Goal: Task Accomplishment & Management: Use online tool/utility

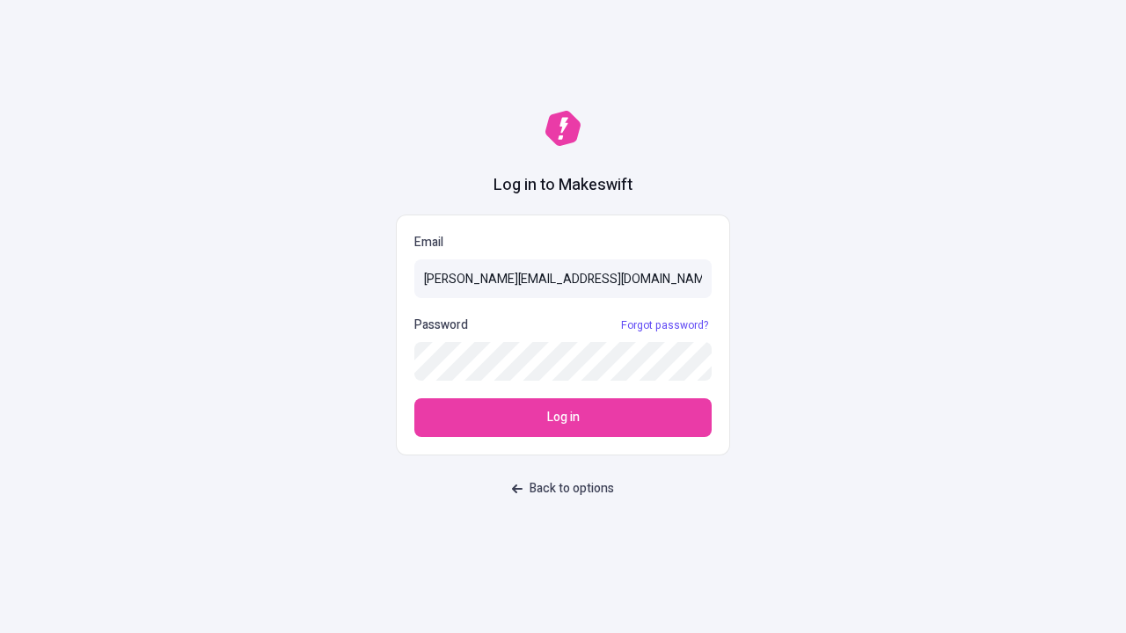
type input "[PERSON_NAME][EMAIL_ADDRESS][DOMAIN_NAME]"
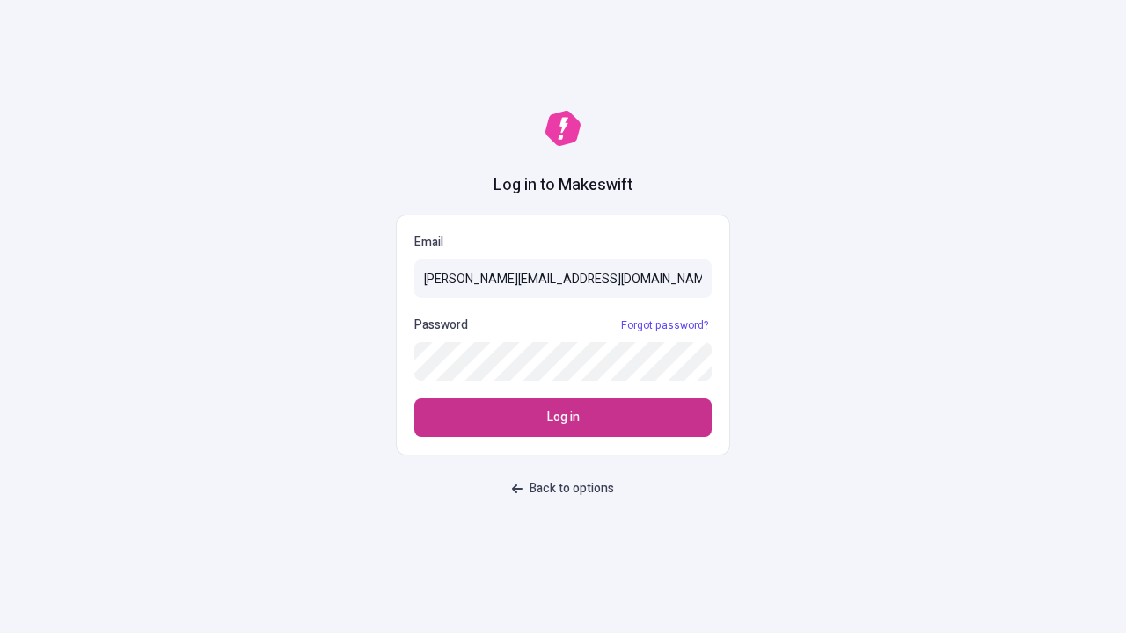
click at [563, 418] on span "Log in" at bounding box center [563, 417] width 33 height 19
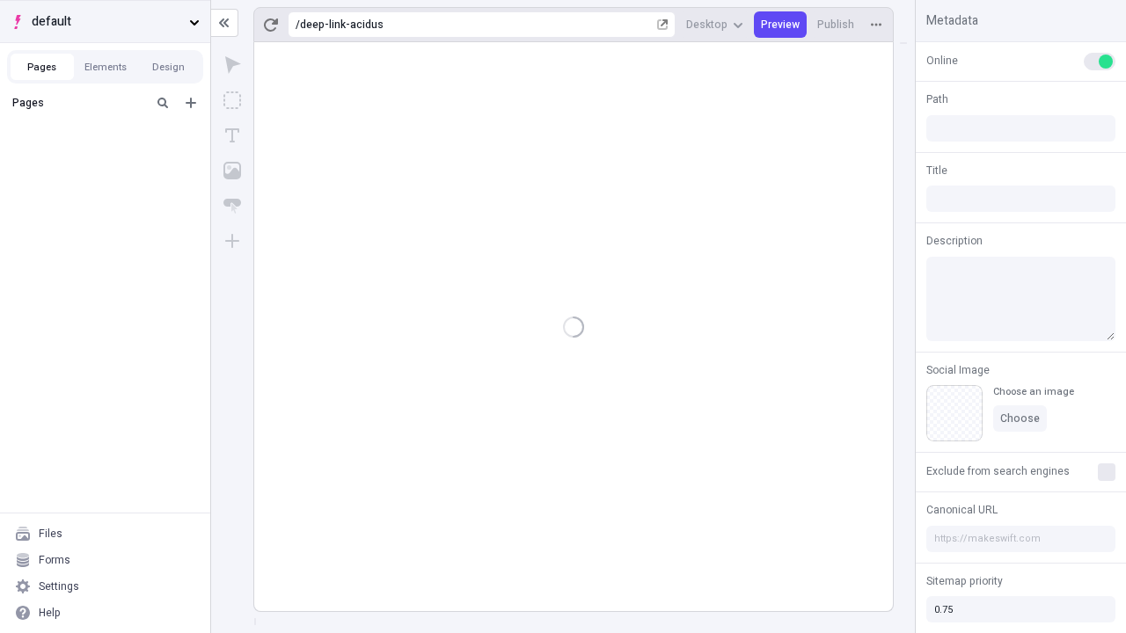
click at [105, 21] on span "default" at bounding box center [107, 21] width 150 height 19
type input "/deep-link-acidus"
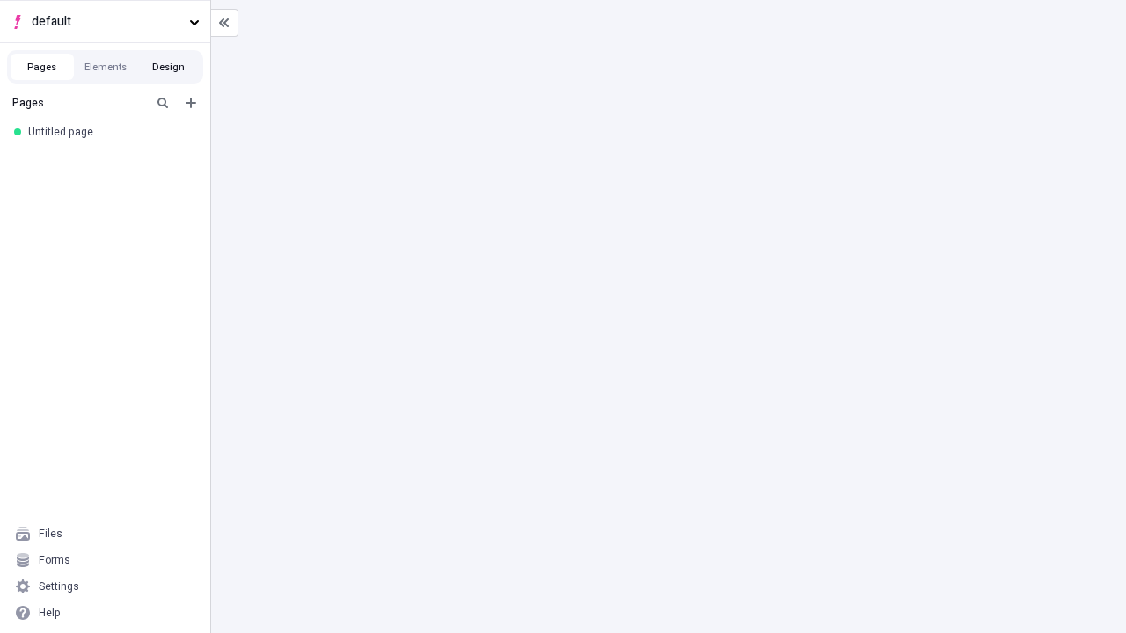
click at [168, 67] on button "Design" at bounding box center [168, 67] width 63 height 26
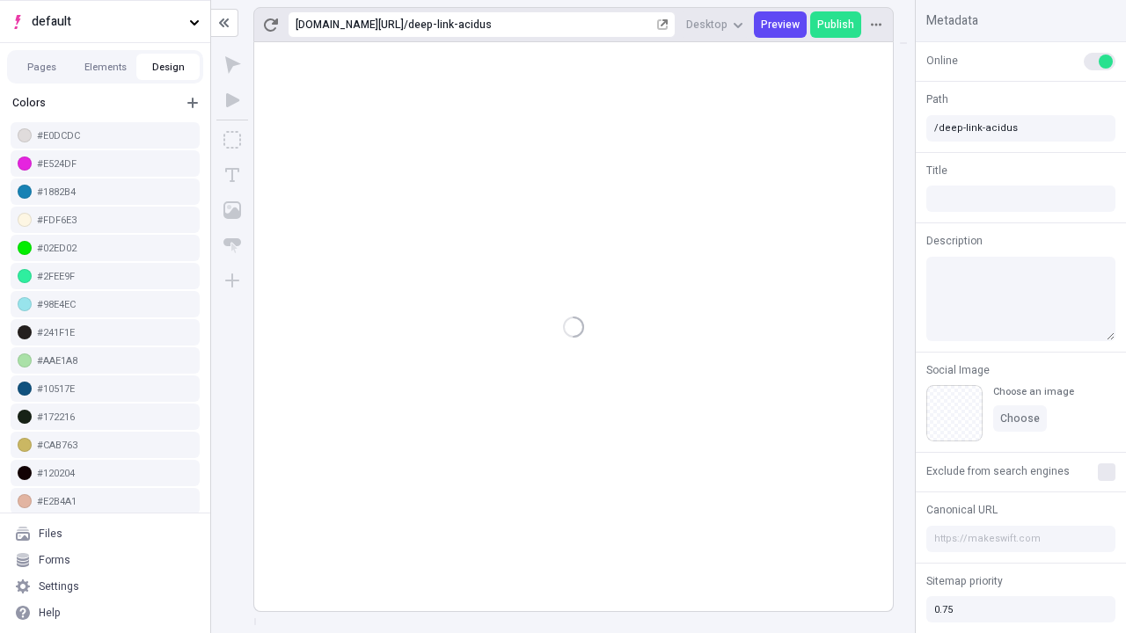
scroll to position [5, 0]
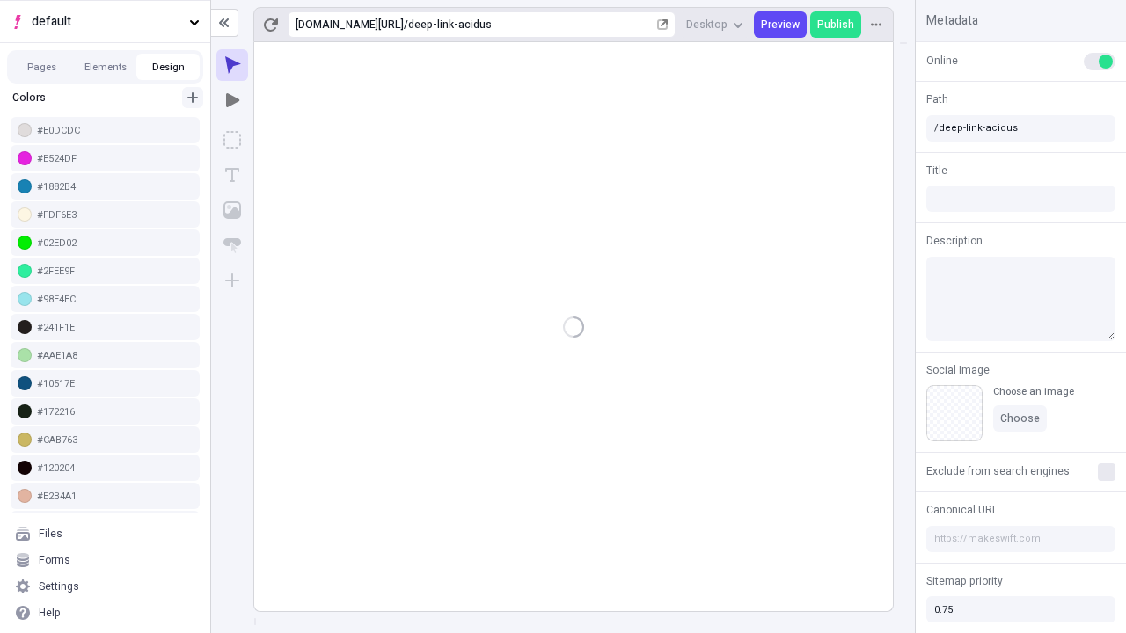
click at [193, 98] on icon "button" at bounding box center [192, 97] width 11 height 11
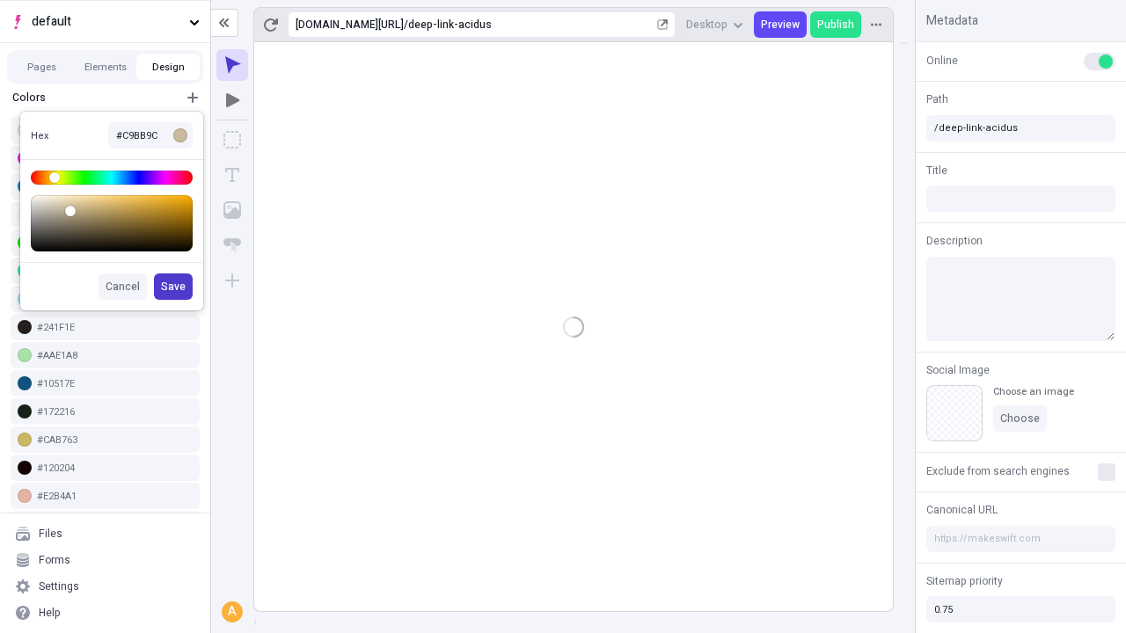
click at [174, 287] on span "Save" at bounding box center [173, 287] width 25 height 14
